Goal: Transaction & Acquisition: Purchase product/service

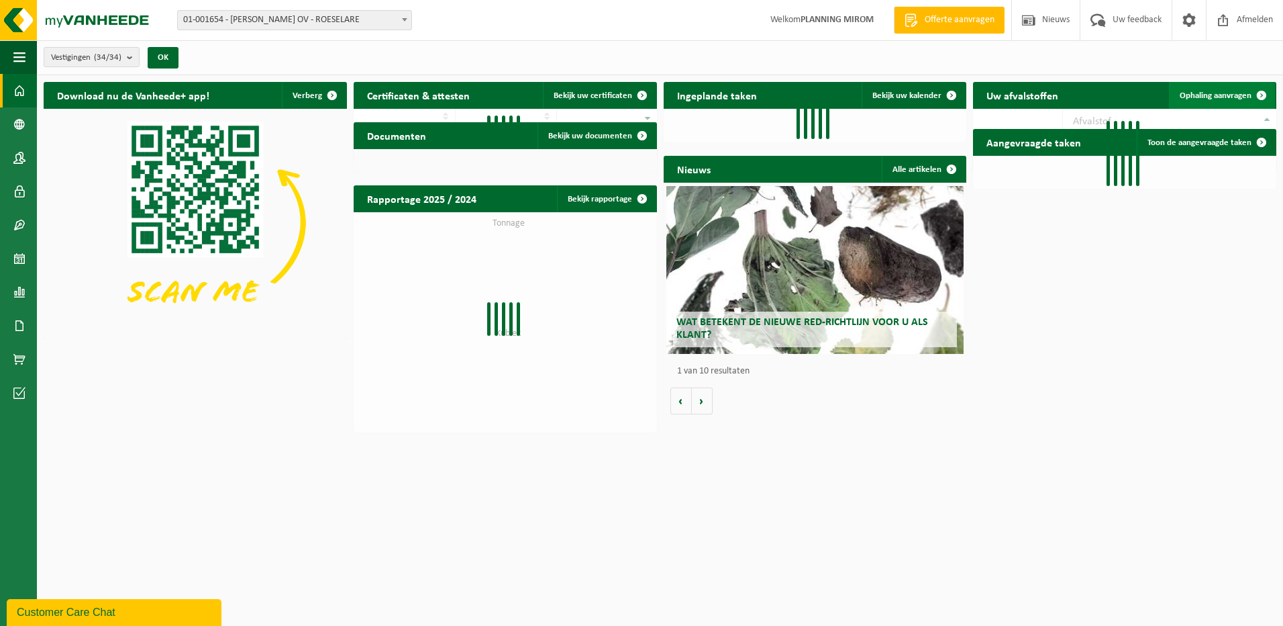
click at [1227, 96] on span "Ophaling aanvragen" at bounding box center [1216, 95] width 72 height 9
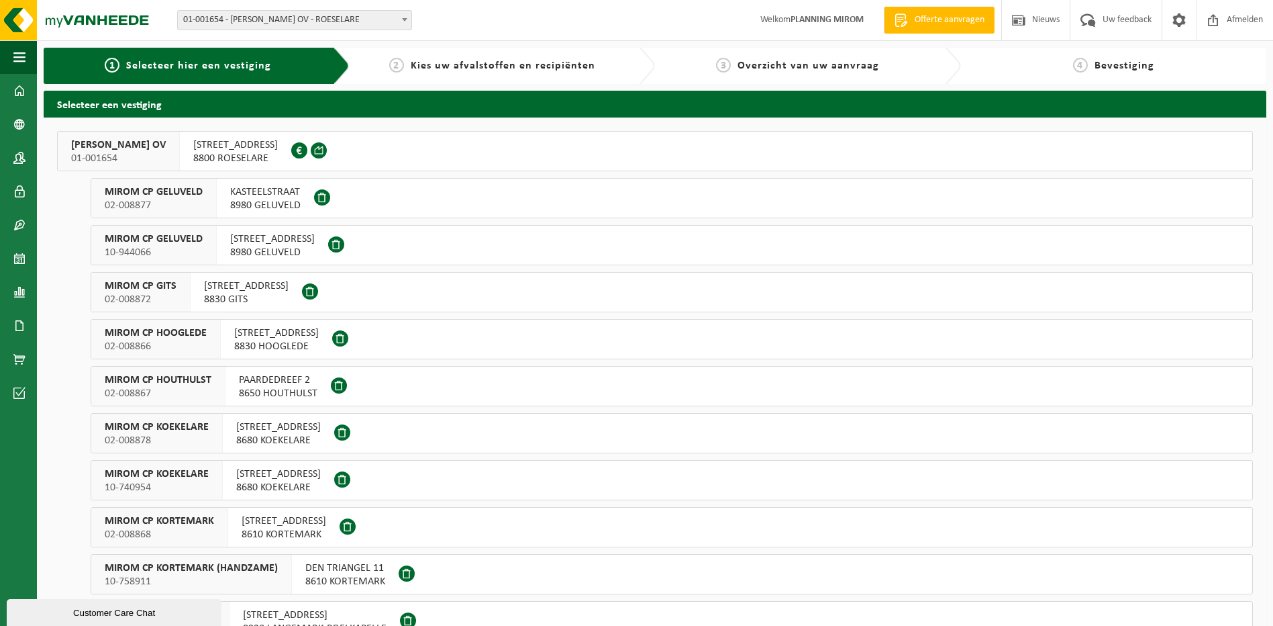
click at [253, 144] on span "OOSTNIEUWKERKSESTEENWEG 121" at bounding box center [235, 144] width 85 height 13
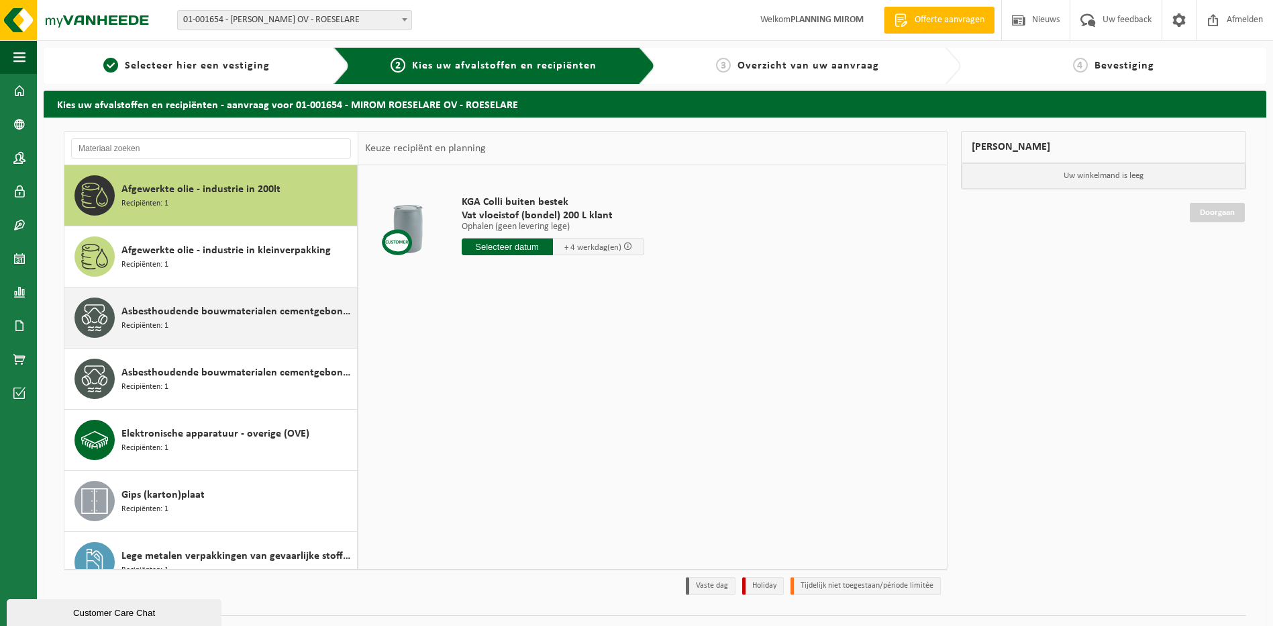
click at [171, 334] on div "Asbesthoudende bouwmaterialen cementgebonden (hechtgebonden) Recipiënten: 1" at bounding box center [237, 317] width 232 height 40
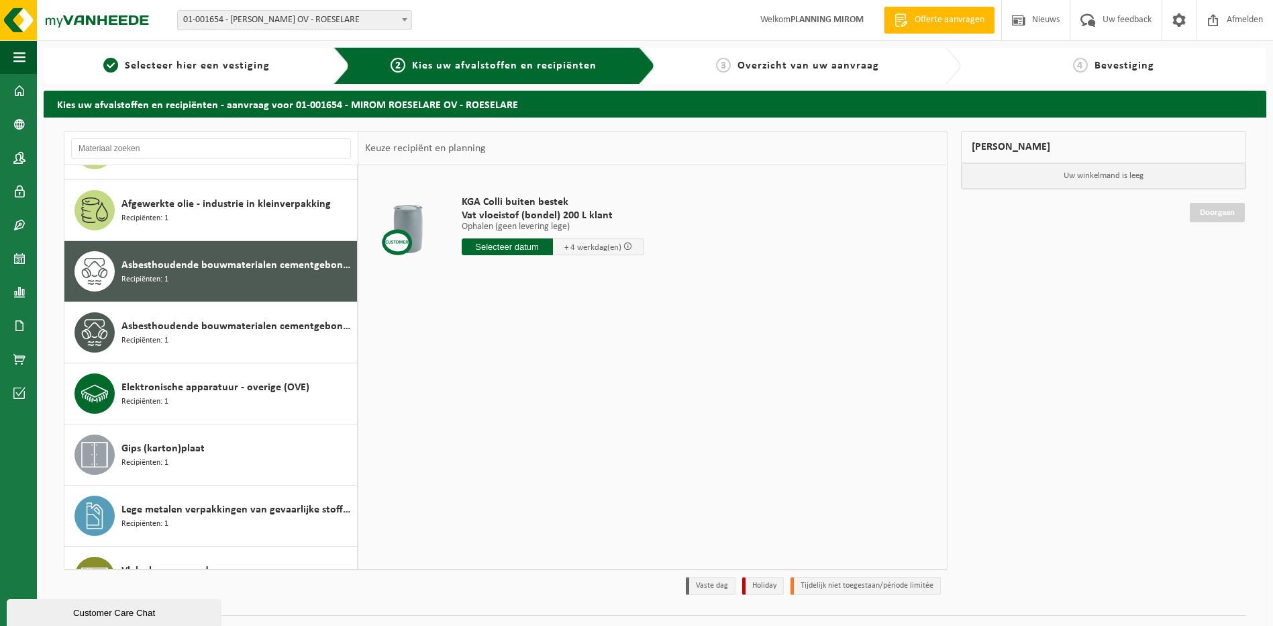
scroll to position [85, 0]
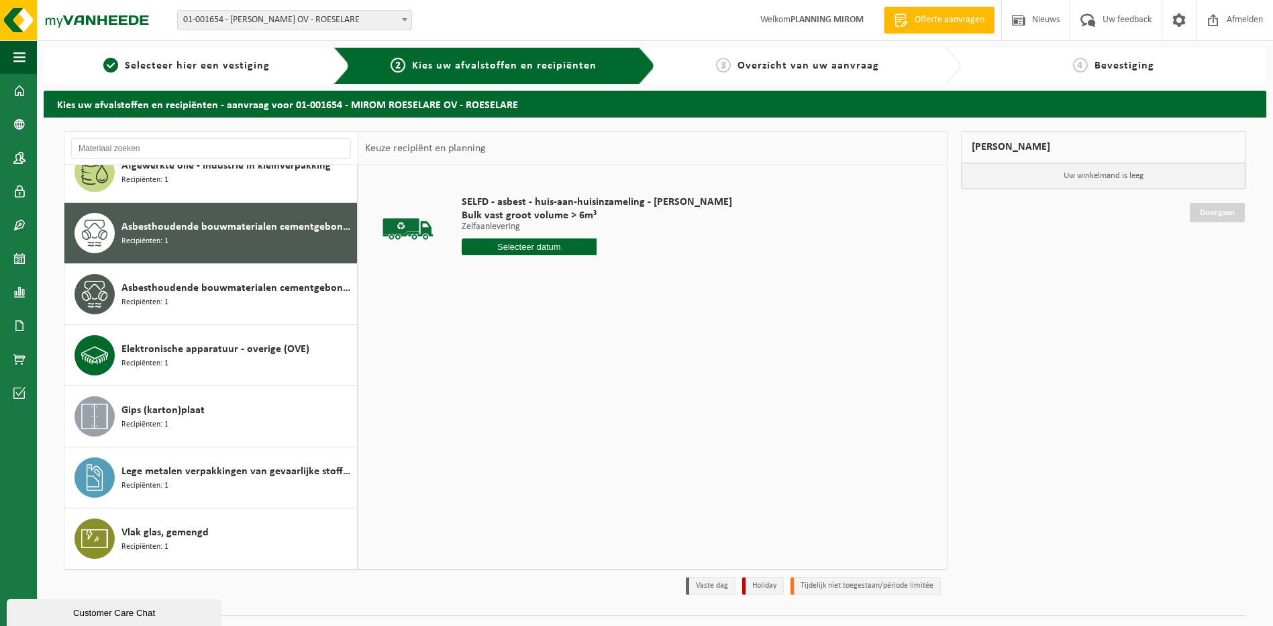
click at [518, 235] on div "SELFD - asbest - huis-aan-huisinzameling - Mirom Roeselare Bulk vast groot volu…" at bounding box center [597, 228] width 284 height 93
click at [519, 244] on input "text" at bounding box center [530, 246] width 136 height 17
drag, startPoint x: 524, startPoint y: 362, endPoint x: 524, endPoint y: 338, distance: 24.2
click at [524, 363] on div "17" at bounding box center [520, 365] width 23 height 21
type input "Van 2025-09-17"
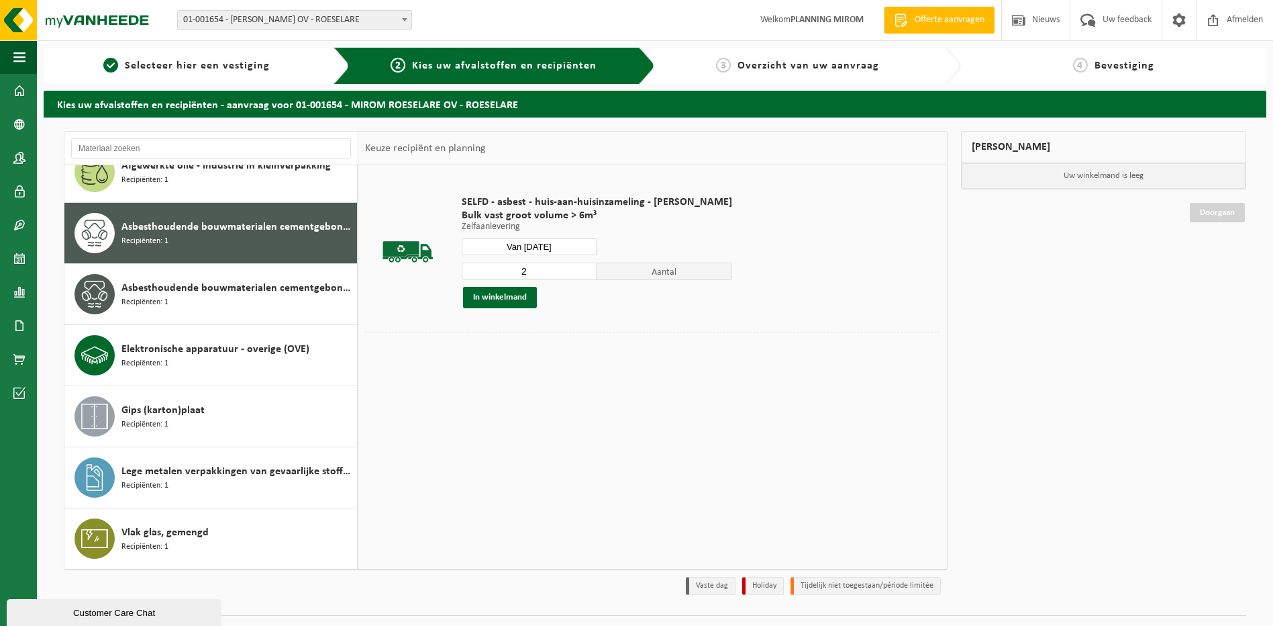
drag, startPoint x: 581, startPoint y: 269, endPoint x: 554, endPoint y: 278, distance: 27.6
type input "2"
click at [581, 268] on input "2" at bounding box center [530, 270] width 136 height 17
click at [495, 305] on button "In winkelmand" at bounding box center [500, 297] width 74 height 21
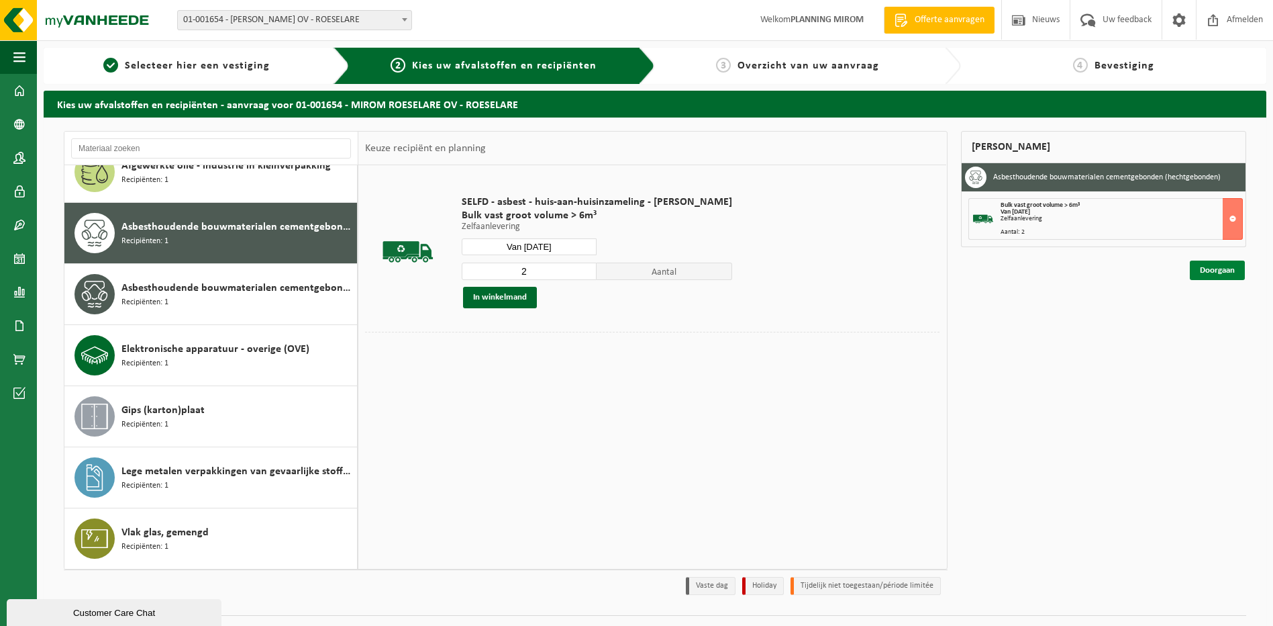
click at [1213, 264] on link "Doorgaan" at bounding box center [1217, 269] width 55 height 19
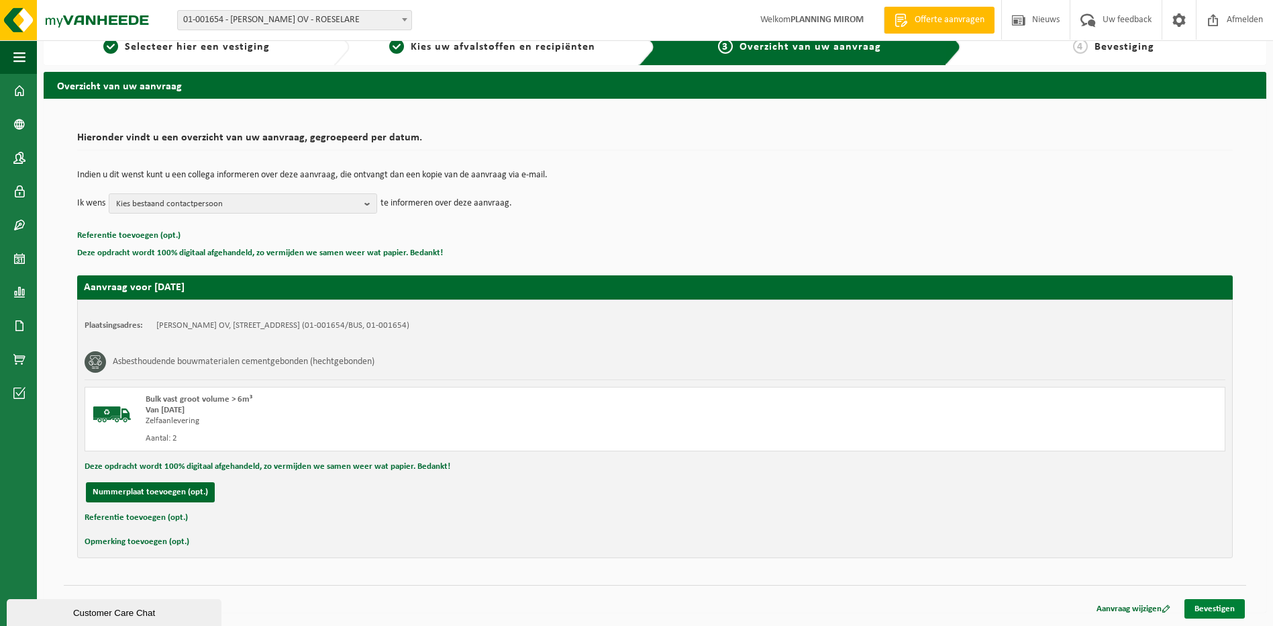
click at [1215, 603] on link "Bevestigen" at bounding box center [1215, 608] width 60 height 19
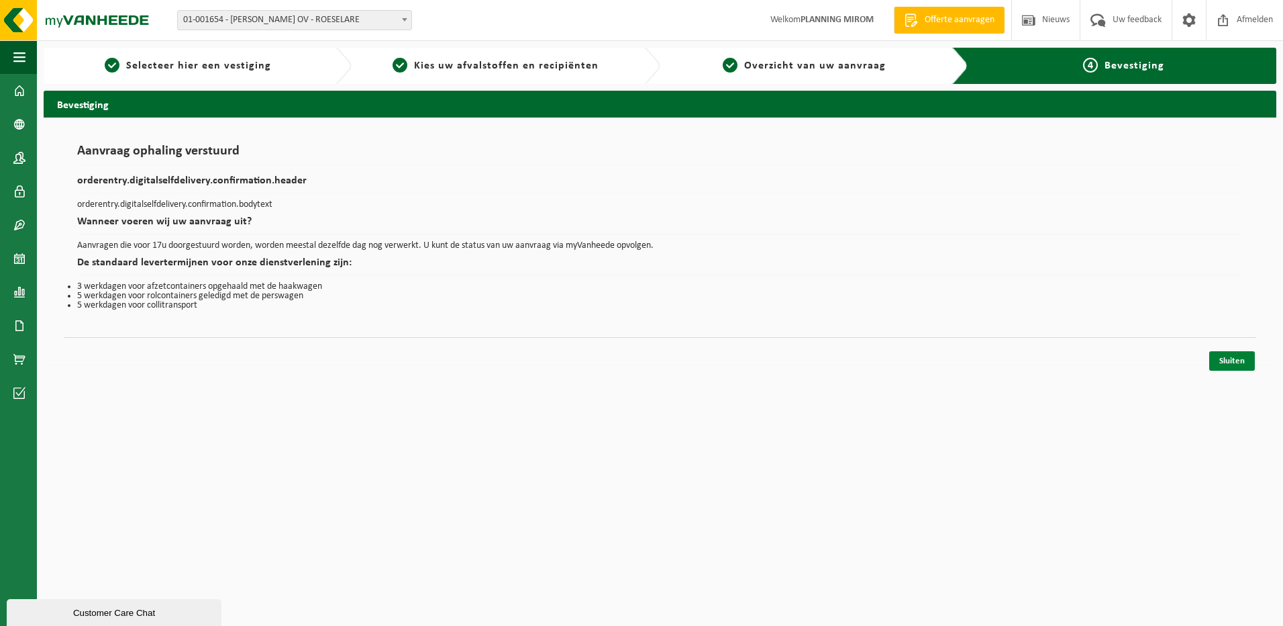
click at [1212, 360] on link "Sluiten" at bounding box center [1232, 360] width 46 height 19
